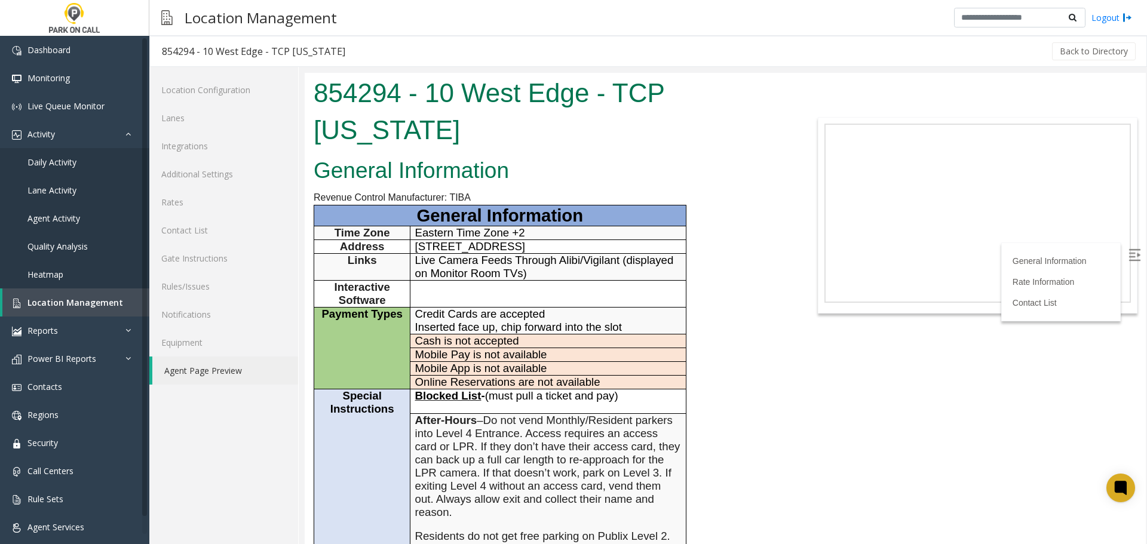
click at [479, 253] on p "[STREET_ADDRESS]" at bounding box center [548, 246] width 266 height 13
click at [93, 298] on span "Location Management" at bounding box center [75, 302] width 96 height 11
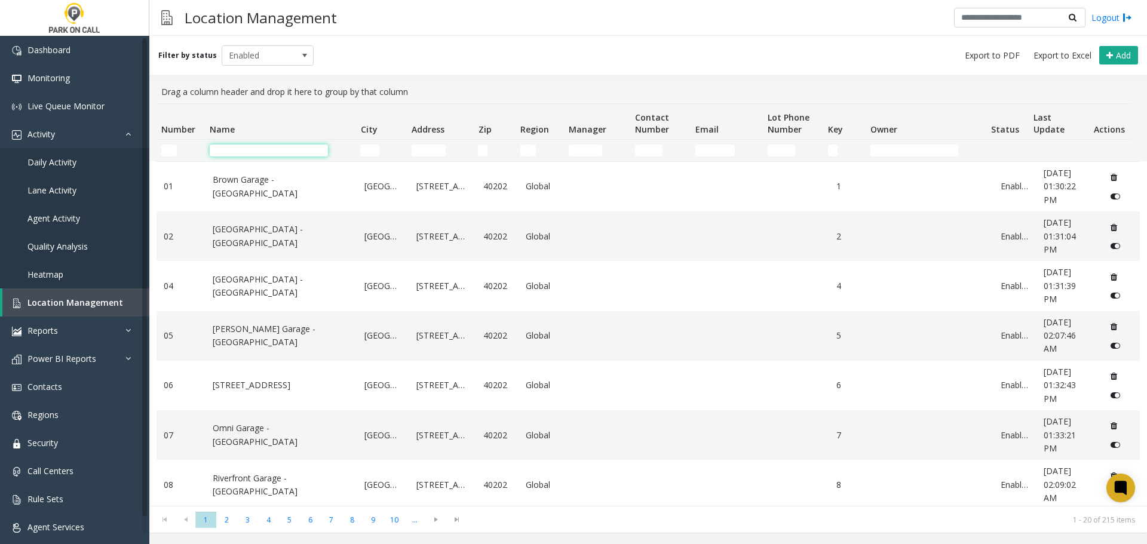
click at [279, 153] on input "Name Filter" at bounding box center [269, 151] width 118 height 12
click at [81, 326] on link "Reports" at bounding box center [74, 330] width 149 height 28
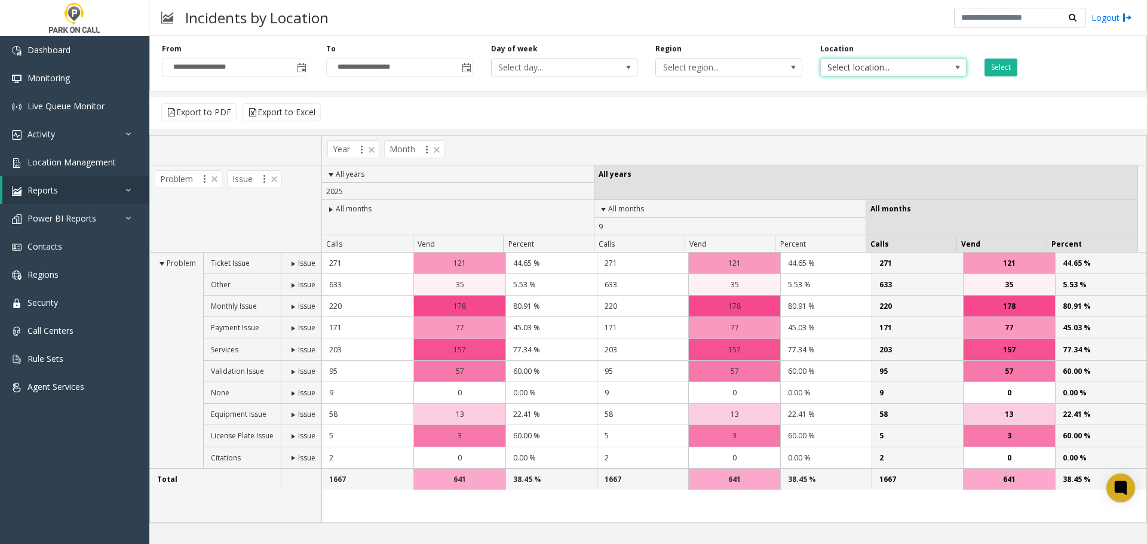
click at [822, 63] on span "Select location..." at bounding box center [879, 67] width 116 height 17
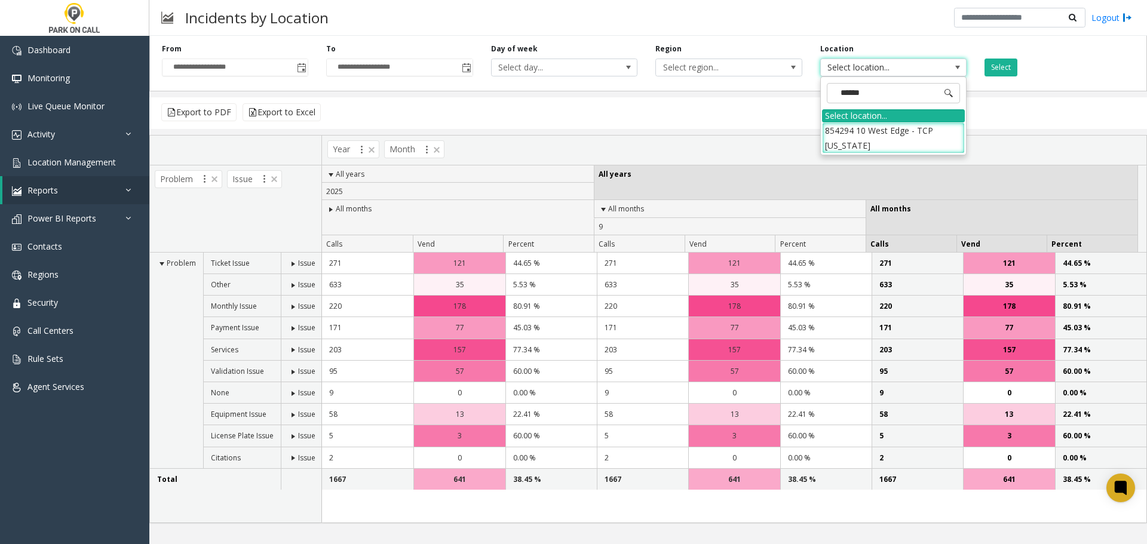
type input "*******"
click at [853, 128] on li "854294 10 West Edge - TCP South Carolina" at bounding box center [893, 137] width 143 height 31
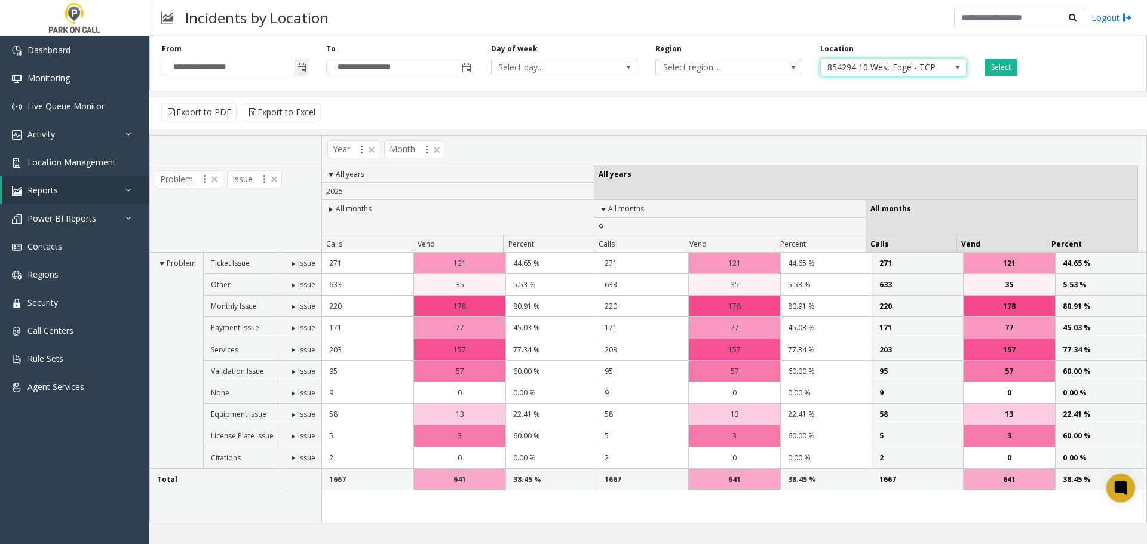
click at [305, 68] on span "Toggle popup" at bounding box center [302, 68] width 10 height 10
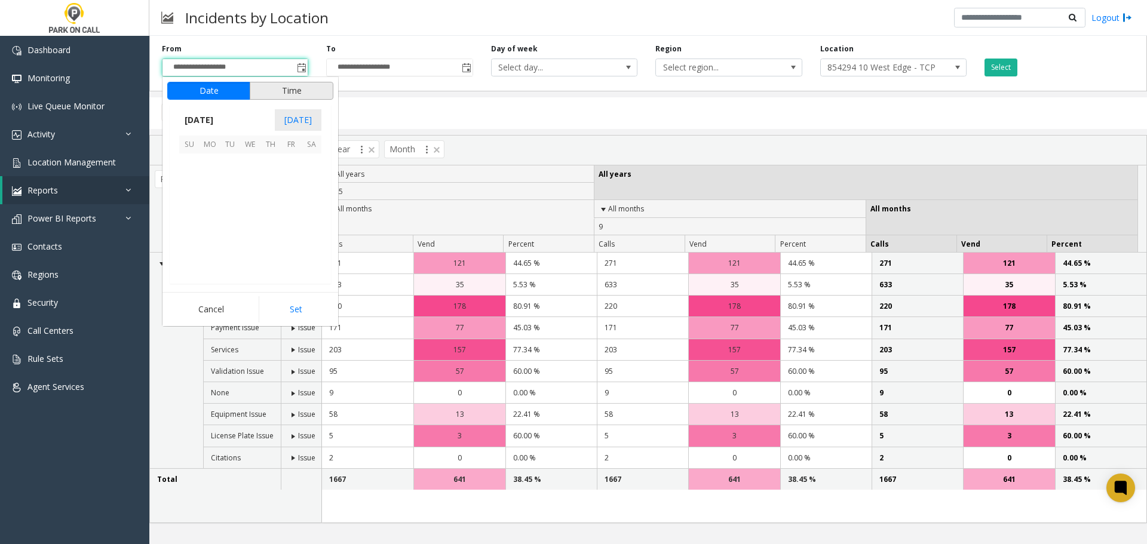
scroll to position [214324, 0]
click at [190, 235] on span "31" at bounding box center [189, 242] width 20 height 20
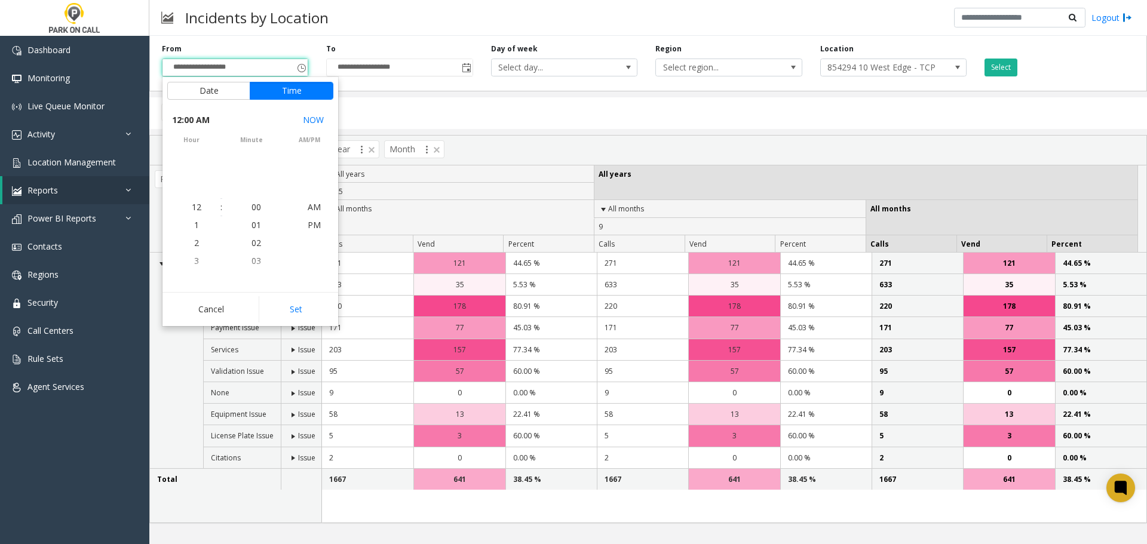
scroll to position [214182, 0]
click at [214, 90] on button "Date" at bounding box center [208, 91] width 83 height 18
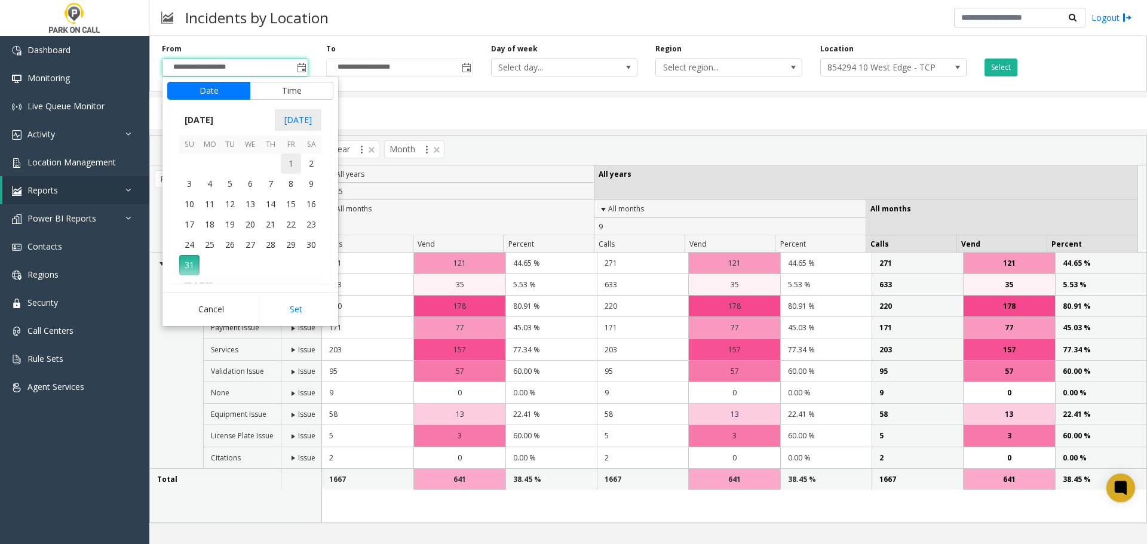
click at [291, 168] on span "1" at bounding box center [291, 163] width 20 height 20
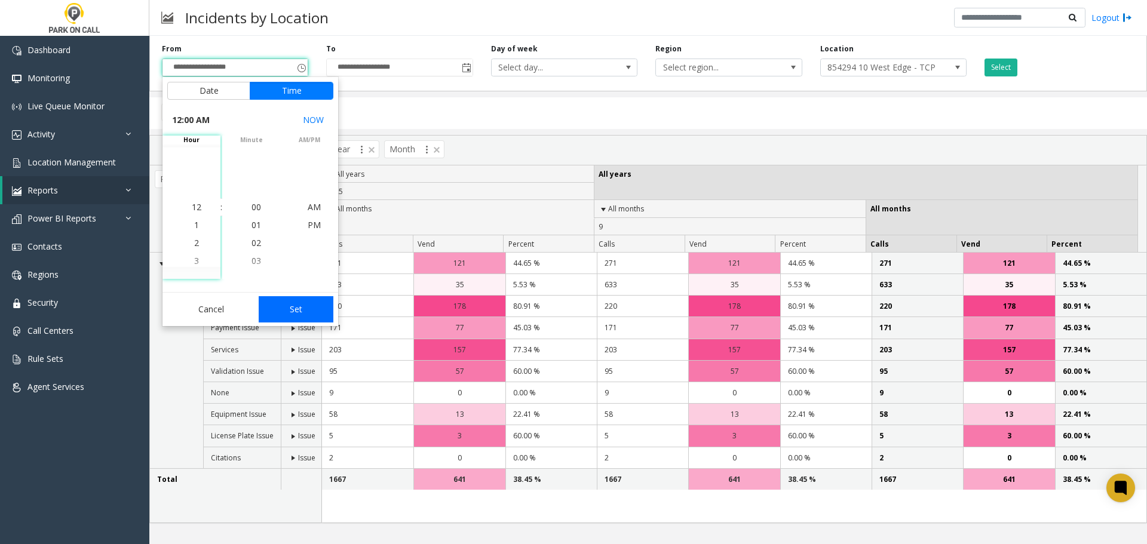
click at [300, 306] on button "Set" at bounding box center [296, 309] width 75 height 26
type input "**********"
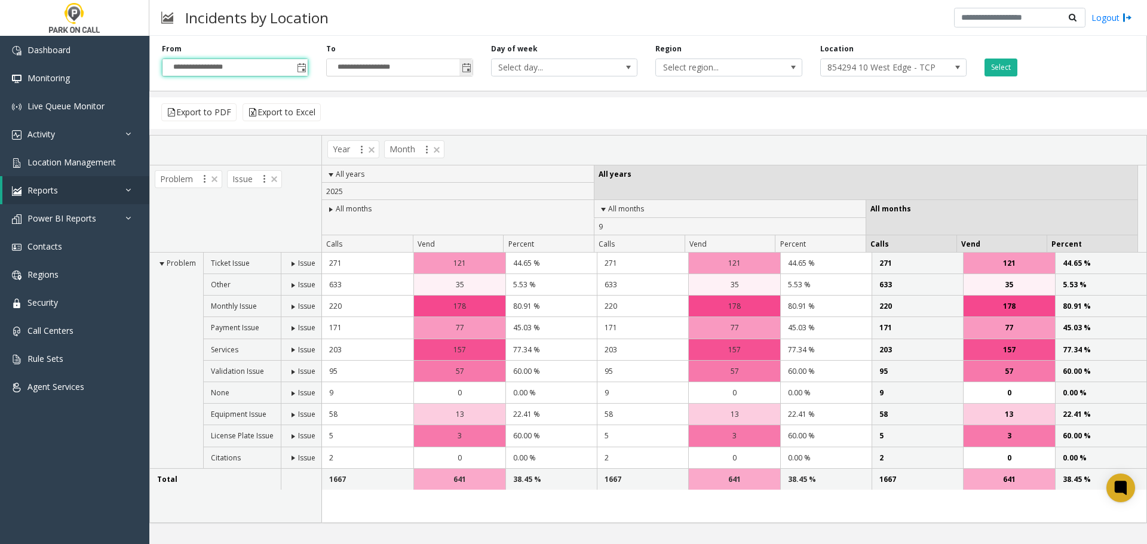
click at [469, 68] on span "Toggle popup" at bounding box center [467, 68] width 10 height 10
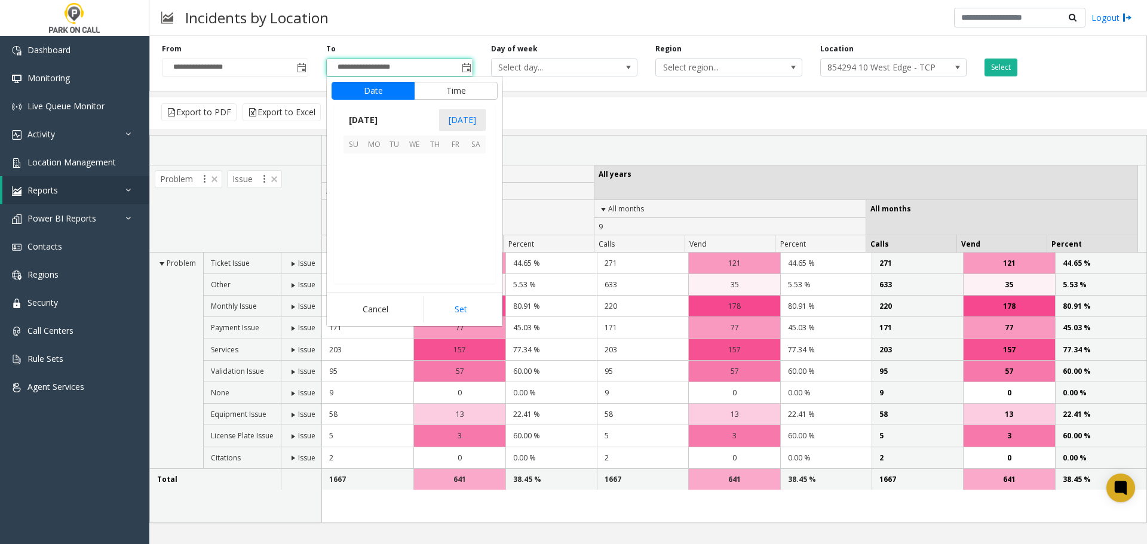
scroll to position [18, 0]
click at [354, 182] on span "31" at bounding box center [353, 183] width 20 height 20
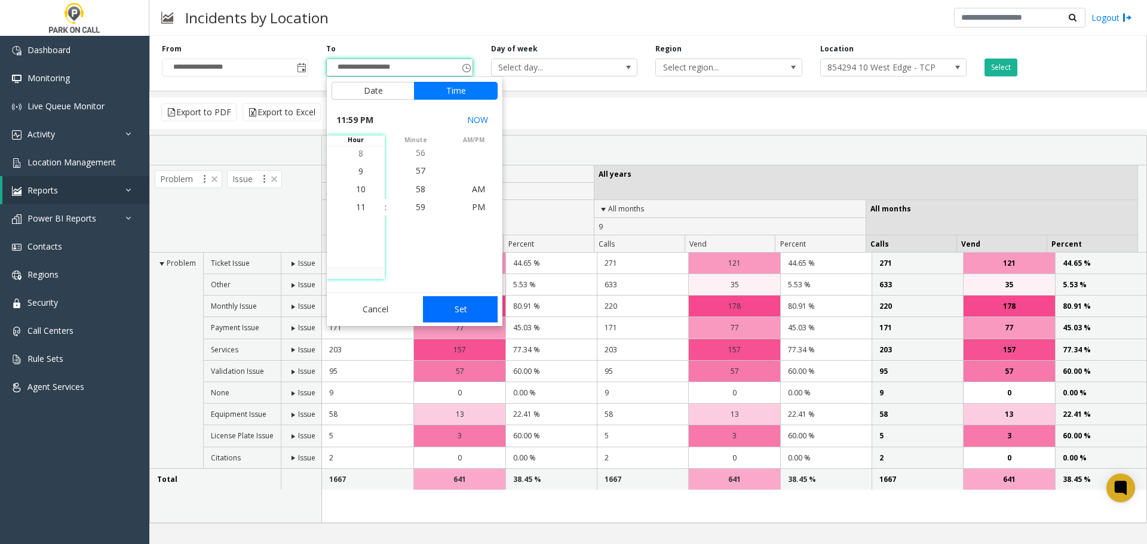
click at [460, 303] on button "Set" at bounding box center [460, 309] width 75 height 26
type input "**********"
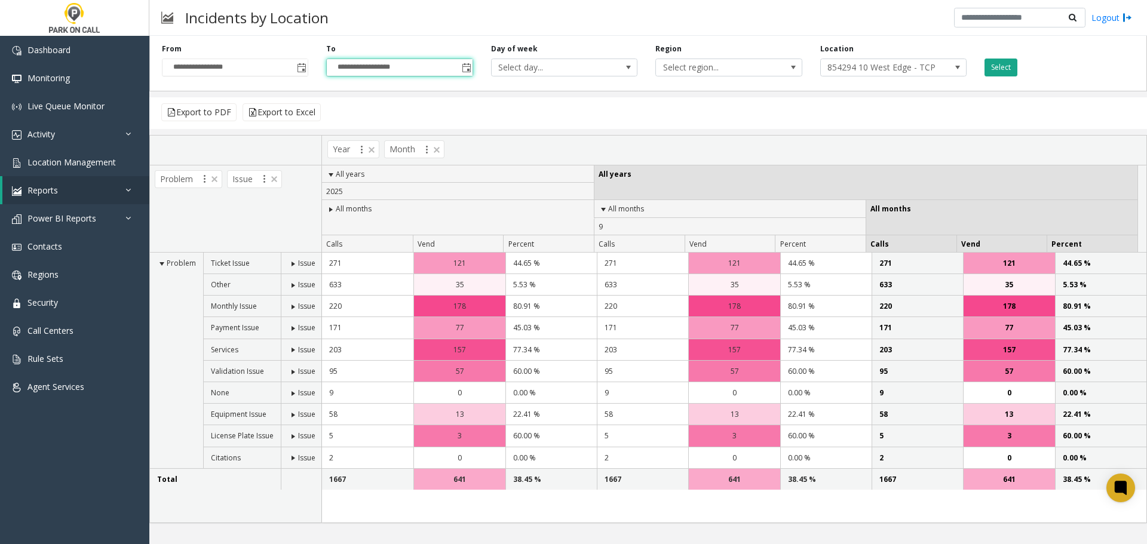
click at [1001, 69] on button "Select" at bounding box center [1000, 68] width 33 height 18
